Goal: Information Seeking & Learning: Compare options

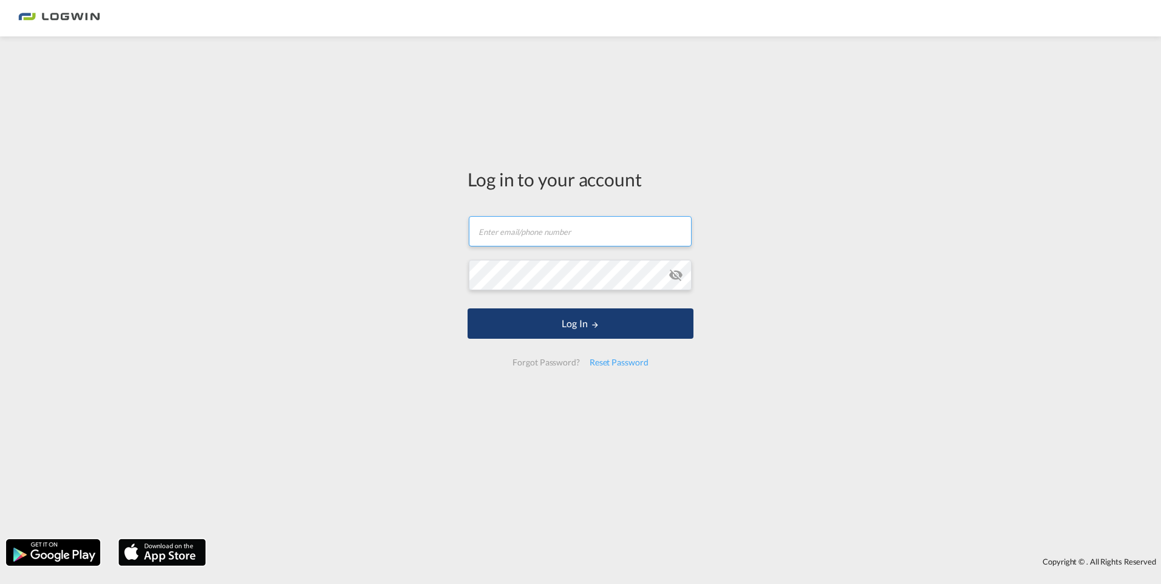
type input "[PERSON_NAME][EMAIL_ADDRESS][DOMAIN_NAME]"
click at [580, 327] on button "Log In" at bounding box center [580, 323] width 226 height 30
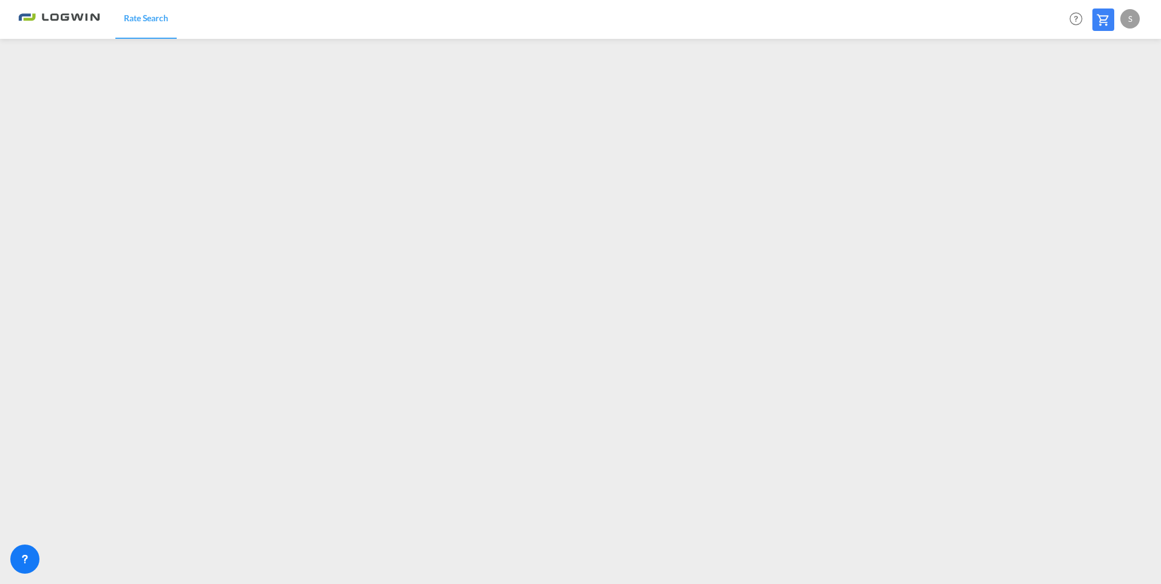
click at [1122, 19] on div "S" at bounding box center [1129, 18] width 19 height 19
click at [1096, 94] on button "Logout" at bounding box center [1115, 93] width 79 height 24
type input "[PERSON_NAME][EMAIL_ADDRESS][DOMAIN_NAME]"
